Goal: Transaction & Acquisition: Purchase product/service

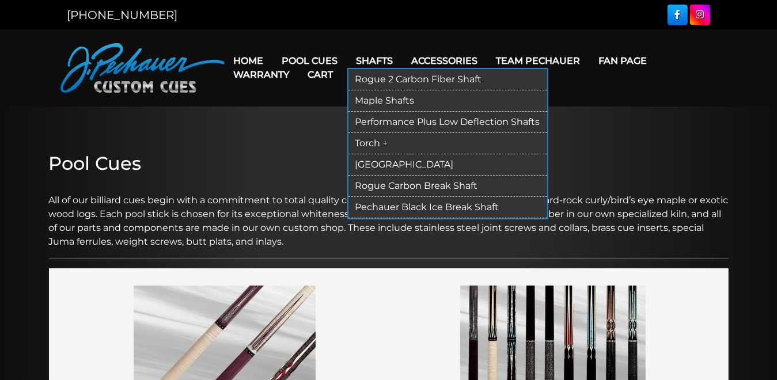
click at [369, 78] on link "Rogue 2 Carbon Fiber Shaft" at bounding box center [447, 79] width 199 height 21
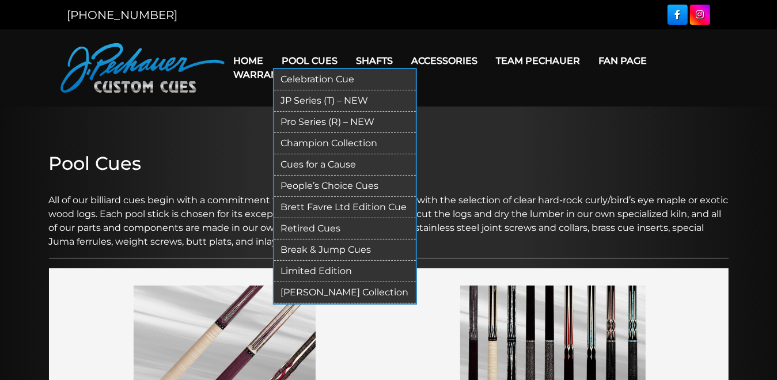
click at [335, 282] on link "[PERSON_NAME] Collection" at bounding box center [345, 292] width 142 height 21
click at [307, 177] on link "People’s Choice Cues" at bounding box center [345, 186] width 142 height 21
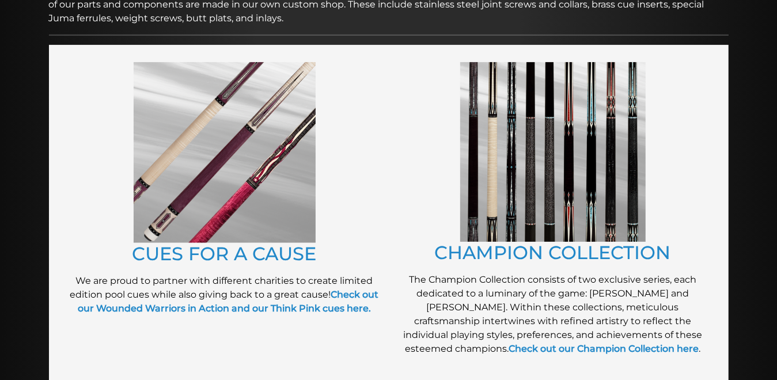
scroll to position [268, 0]
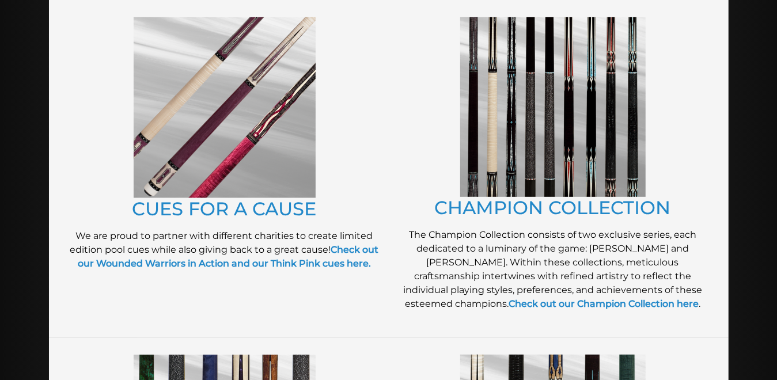
click at [228, 170] on img at bounding box center [225, 107] width 182 height 181
click at [575, 198] on link "CHAMPION COLLECTION" at bounding box center [553, 207] width 236 height 22
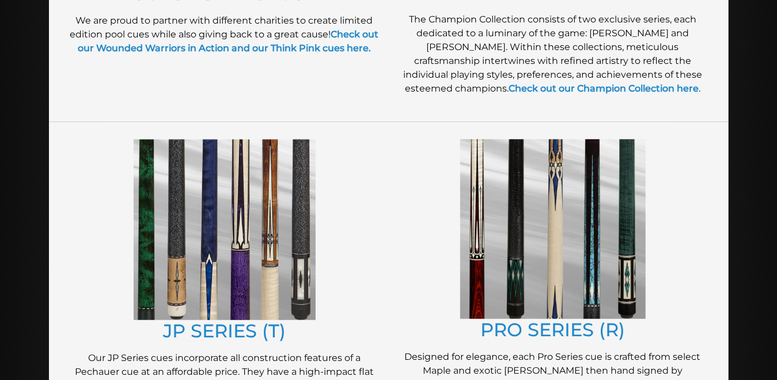
scroll to position [522, 0]
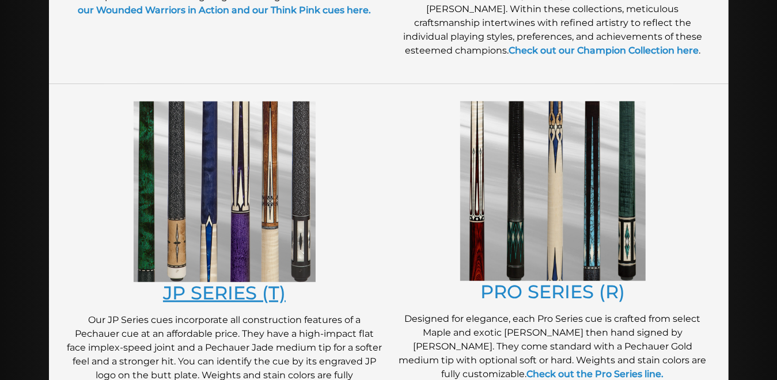
click at [207, 282] on link "JP SERIES (T)" at bounding box center [224, 293] width 123 height 22
click at [521, 280] on link "PRO SERIES (R)" at bounding box center [552, 291] width 145 height 22
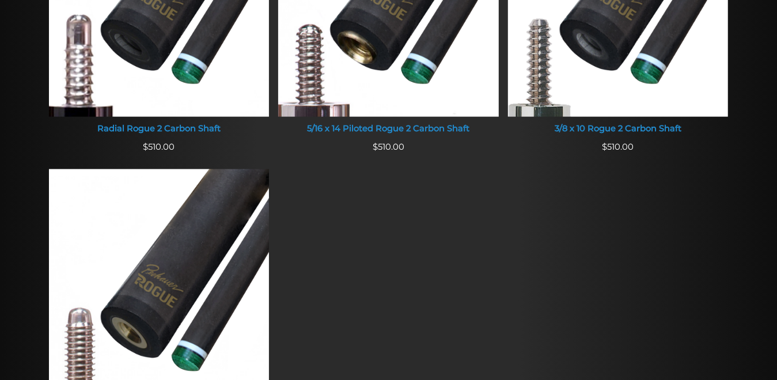
scroll to position [905, 0]
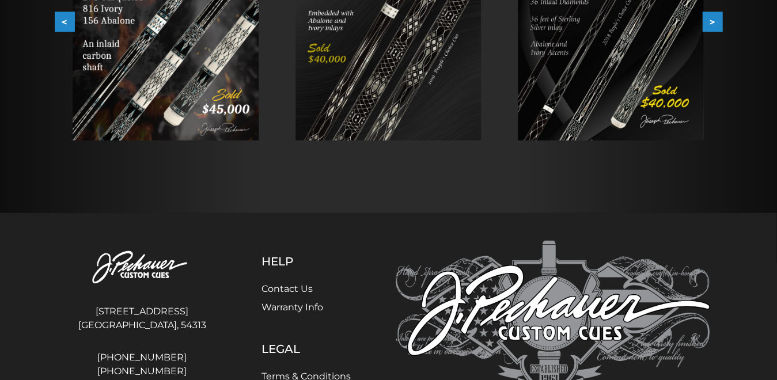
scroll to position [330, 0]
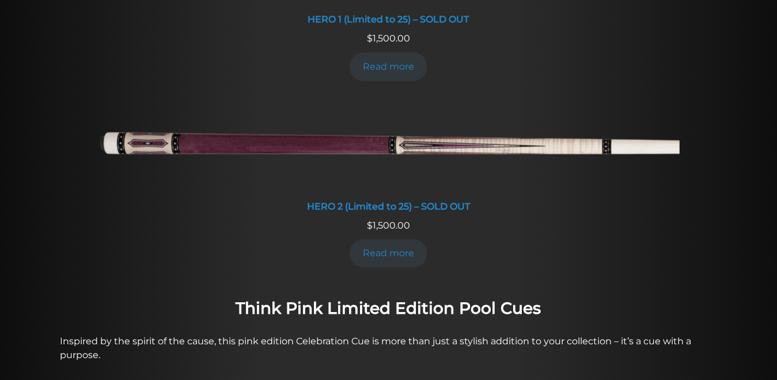
scroll to position [691, 0]
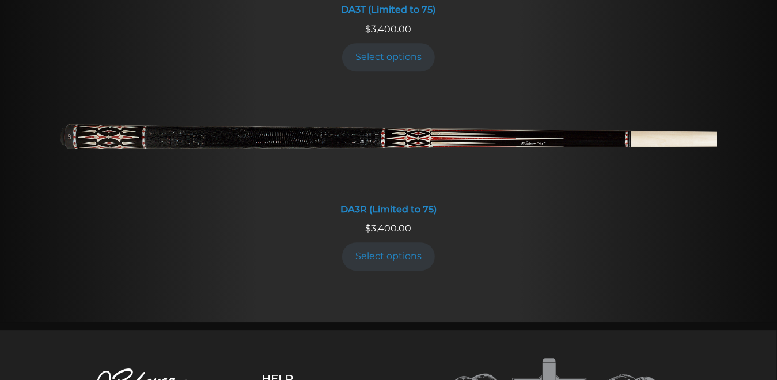
scroll to position [2143, 0]
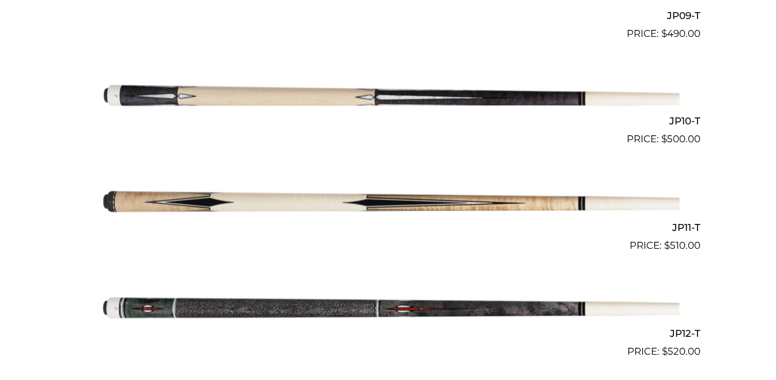
scroll to position [1298, 0]
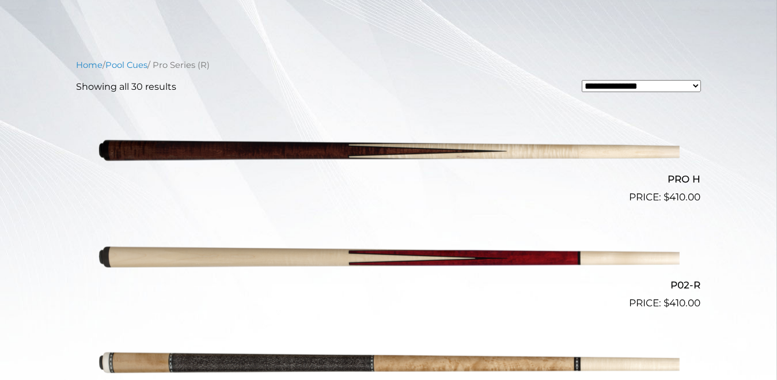
scroll to position [307, 0]
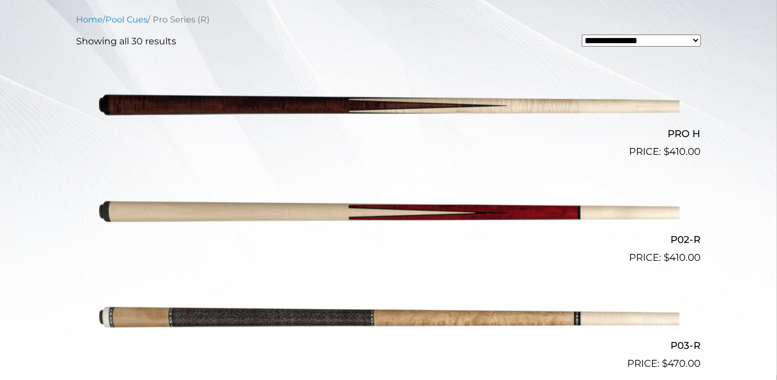
click at [369, 104] on img at bounding box center [389, 106] width 582 height 97
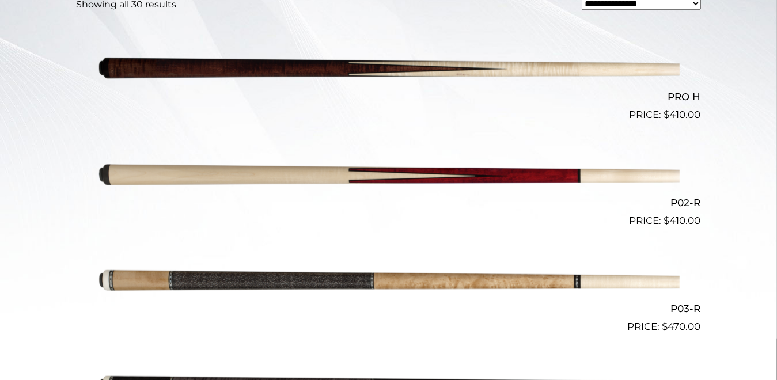
scroll to position [348, 0]
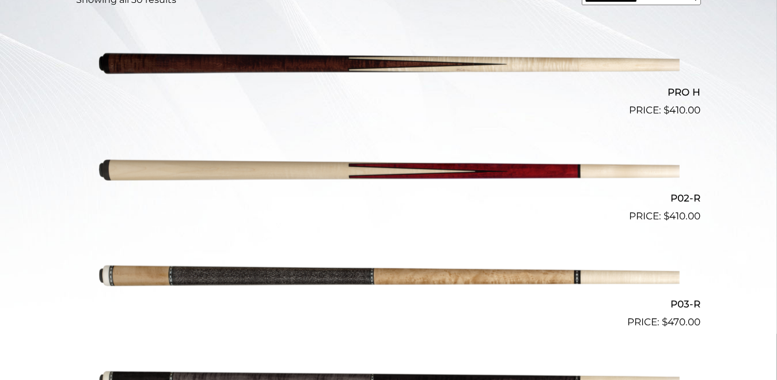
click at [509, 166] on img at bounding box center [389, 171] width 582 height 97
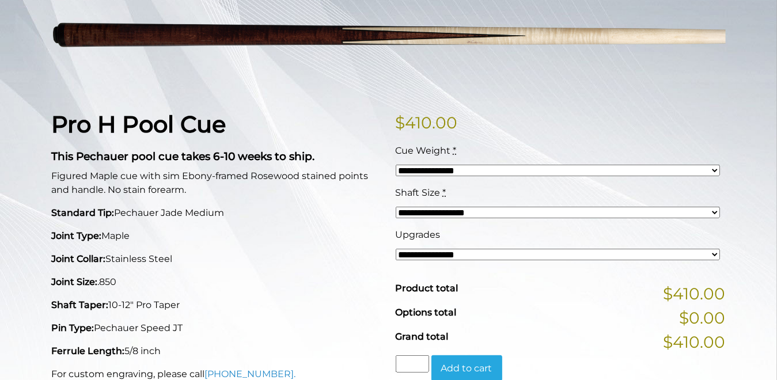
scroll to position [199, 0]
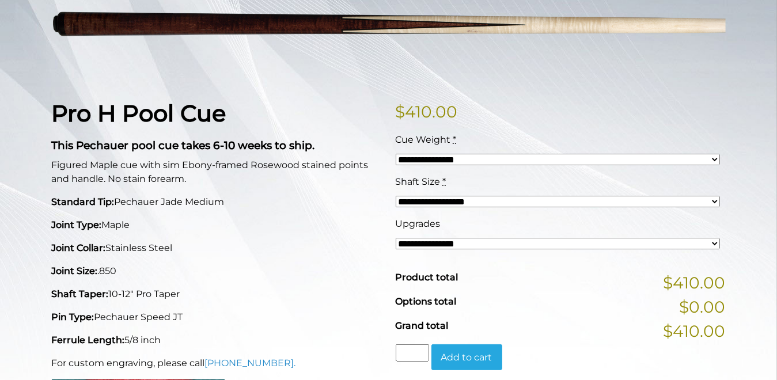
click at [714, 154] on select "**********" at bounding box center [558, 160] width 325 height 12
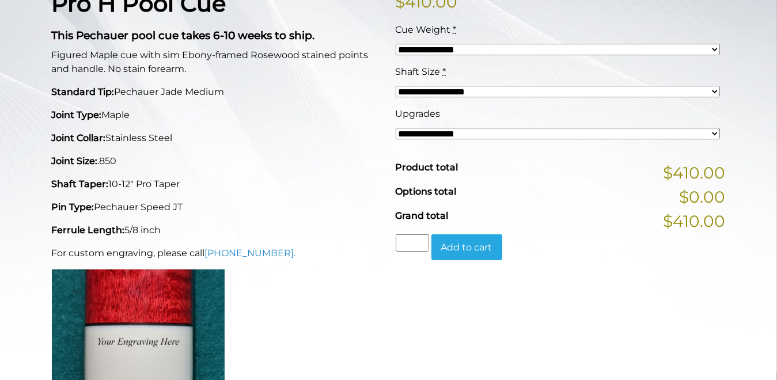
scroll to position [302, 0]
